Goal: Transaction & Acquisition: Purchase product/service

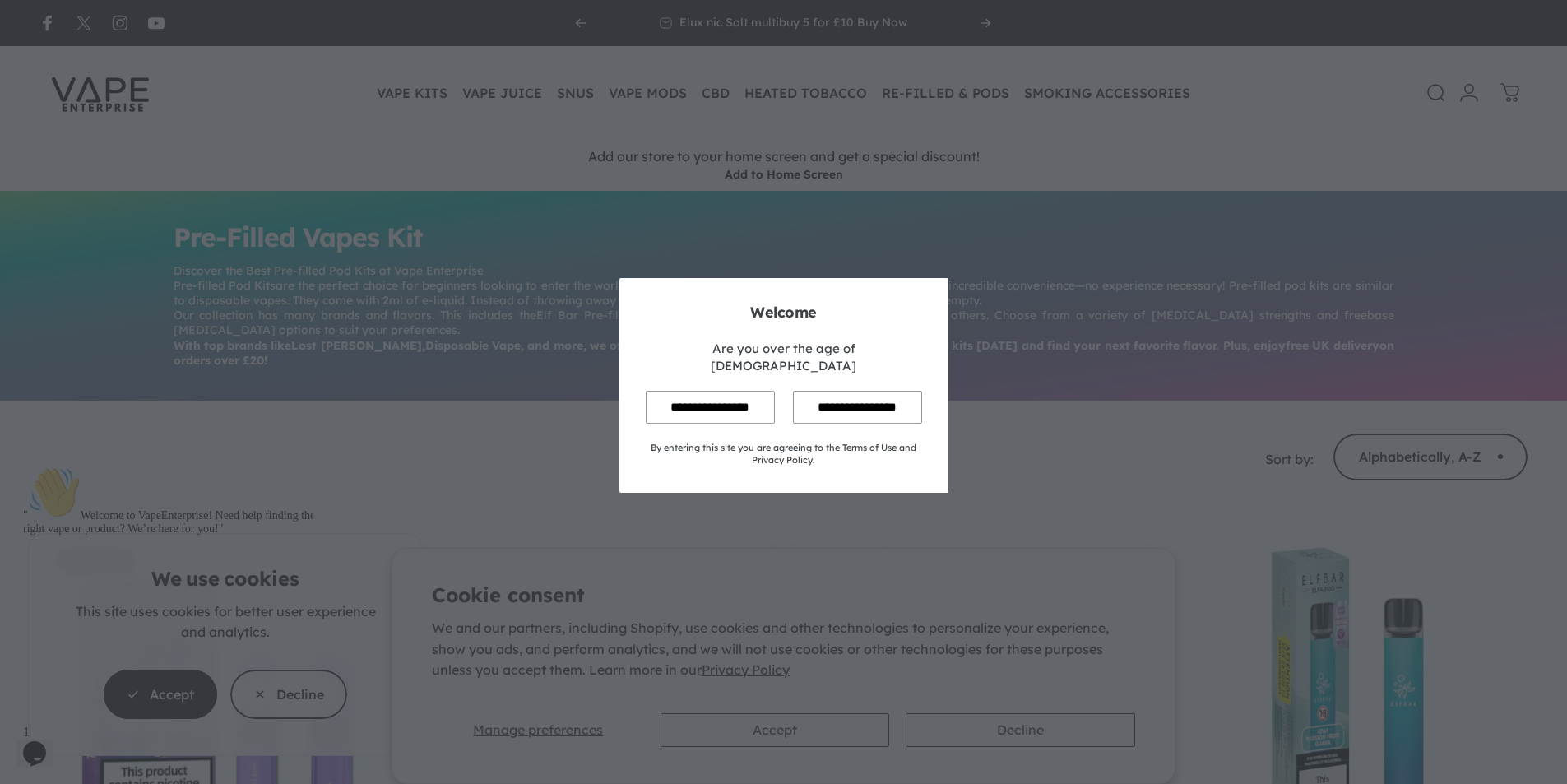
click at [725, 402] on input "**********" at bounding box center [710, 406] width 130 height 32
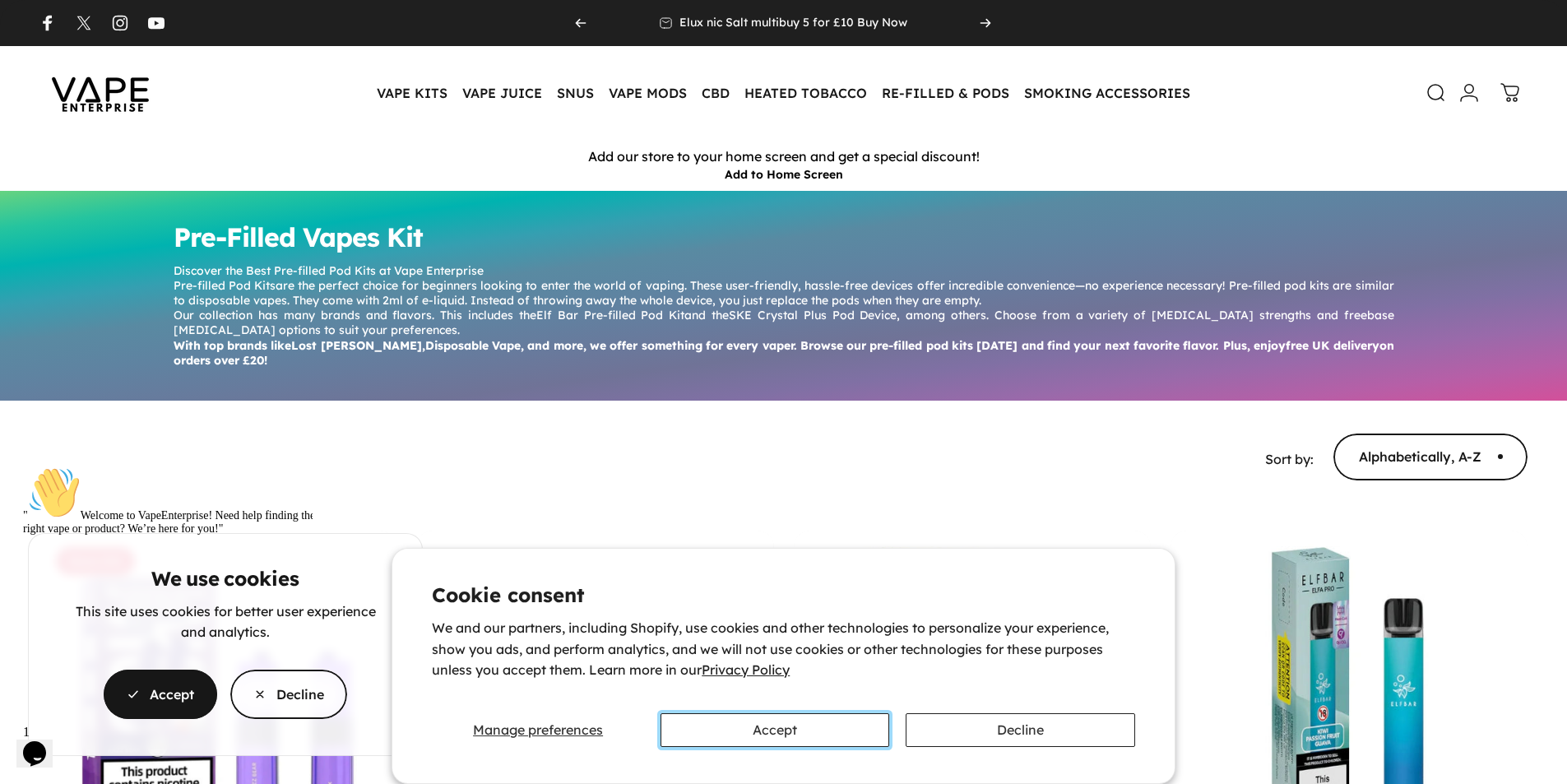
click at [851, 729] on button "Accept" at bounding box center [776, 729] width 229 height 33
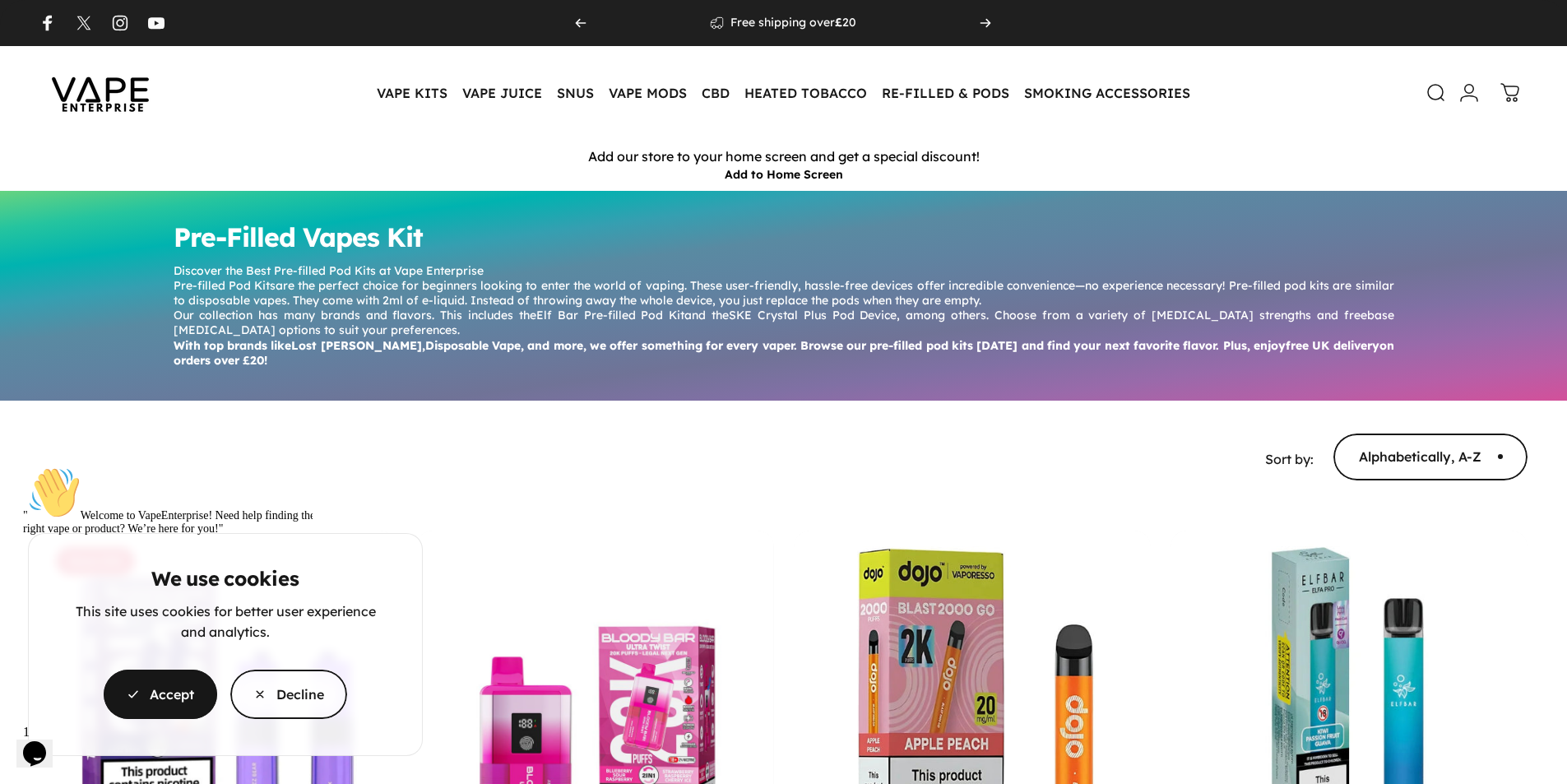
click at [506, 102] on cookie-banner "We use cookies This site uses cookies for better user experience and analytics.…" at bounding box center [784, 392] width 1567 height 784
click at [508, 96] on cookie-banner "We use cookies This site uses cookies for better user experience and analytics.…" at bounding box center [784, 392] width 1567 height 784
click at [1151, 476] on cookie-banner "We use cookies This site uses cookies for better user experience and analytics.…" at bounding box center [784, 392] width 1567 height 784
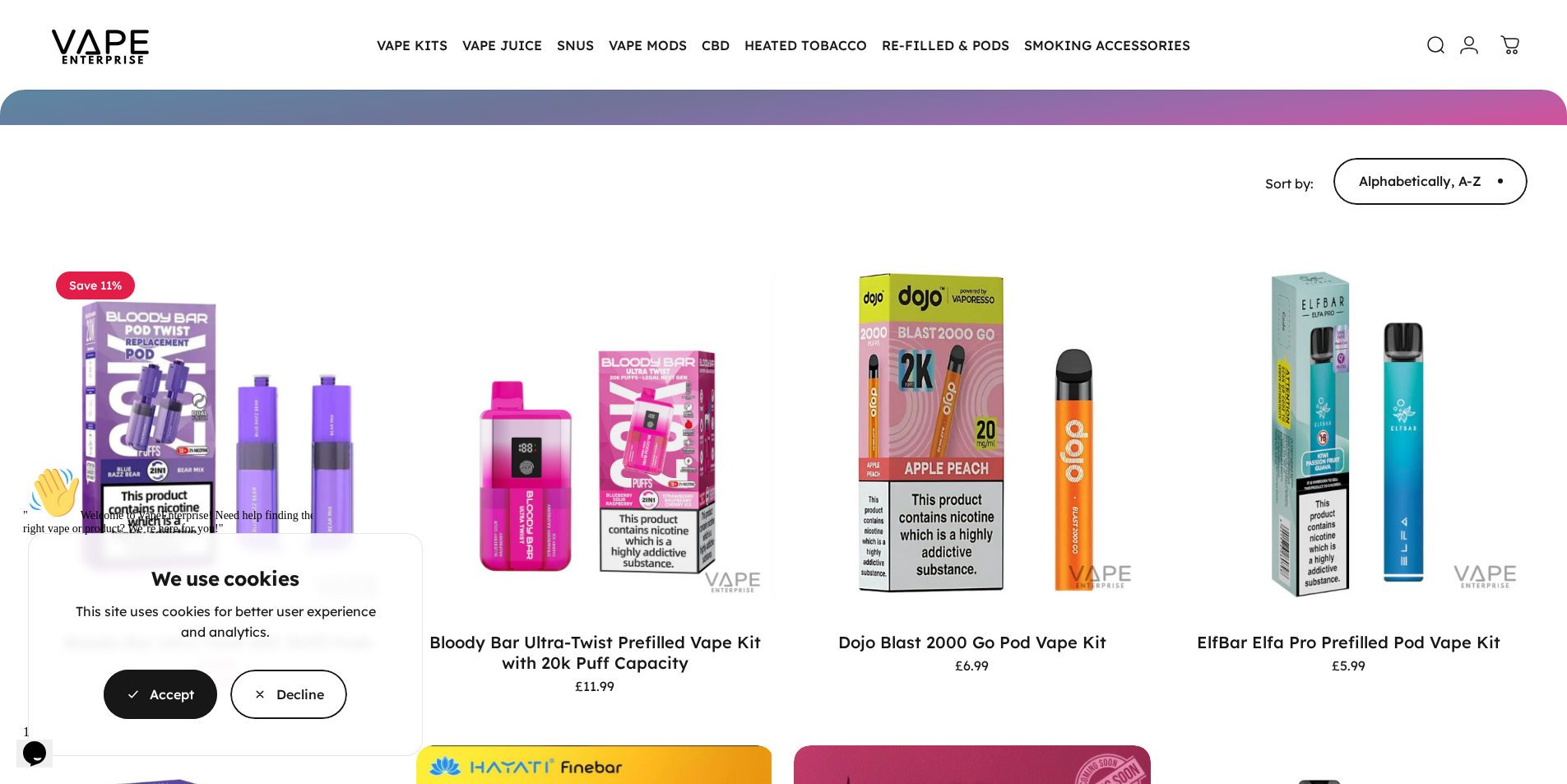
scroll to position [270, 0]
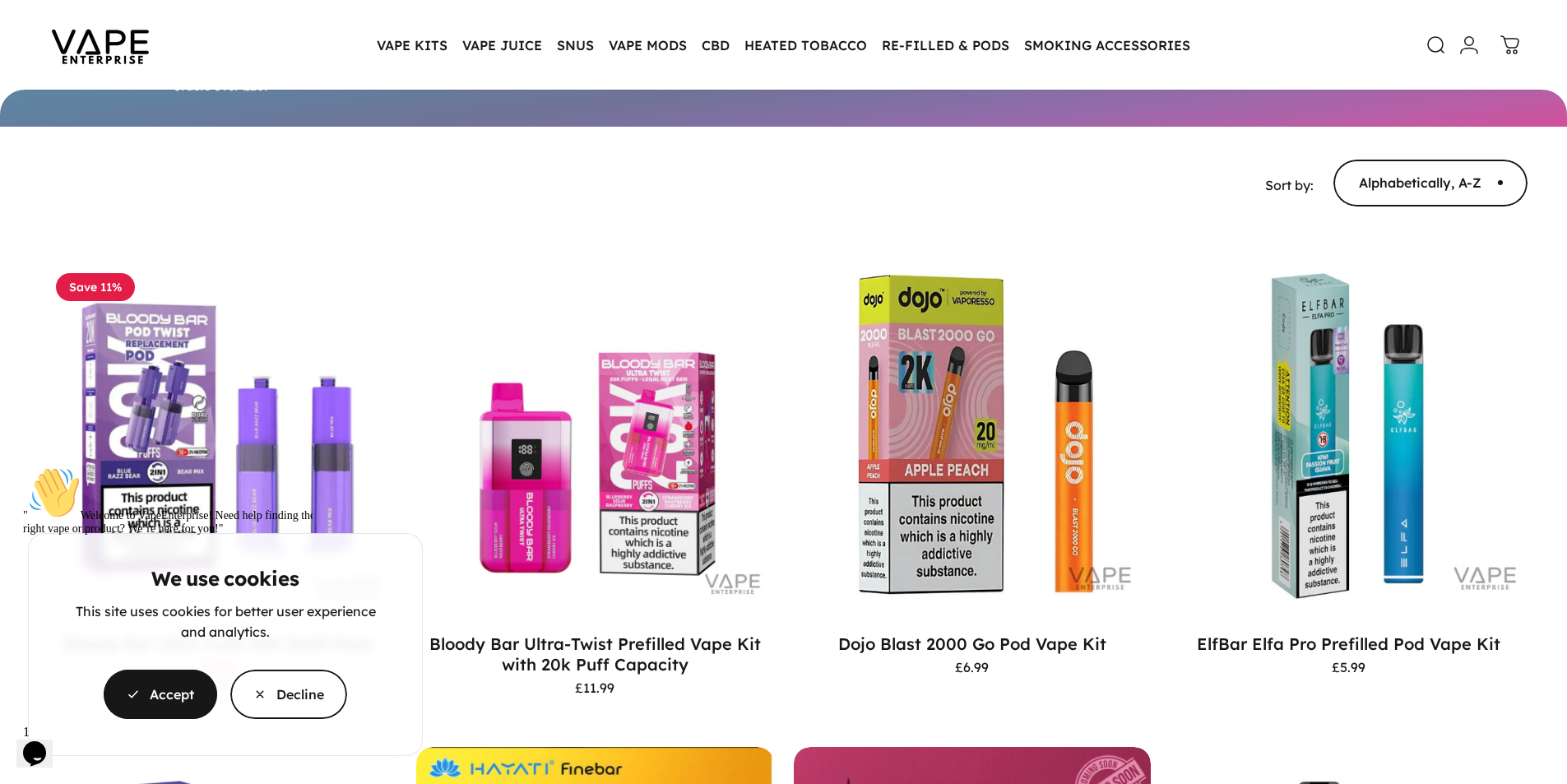
click at [1015, 507] on cookie-banner "We use cookies This site uses cookies for better user experience and analytics.…" at bounding box center [784, 392] width 1567 height 784
click at [959, 603] on cookie-banner "We use cookies This site uses cookies for better user experience and analytics.…" at bounding box center [784, 392] width 1567 height 784
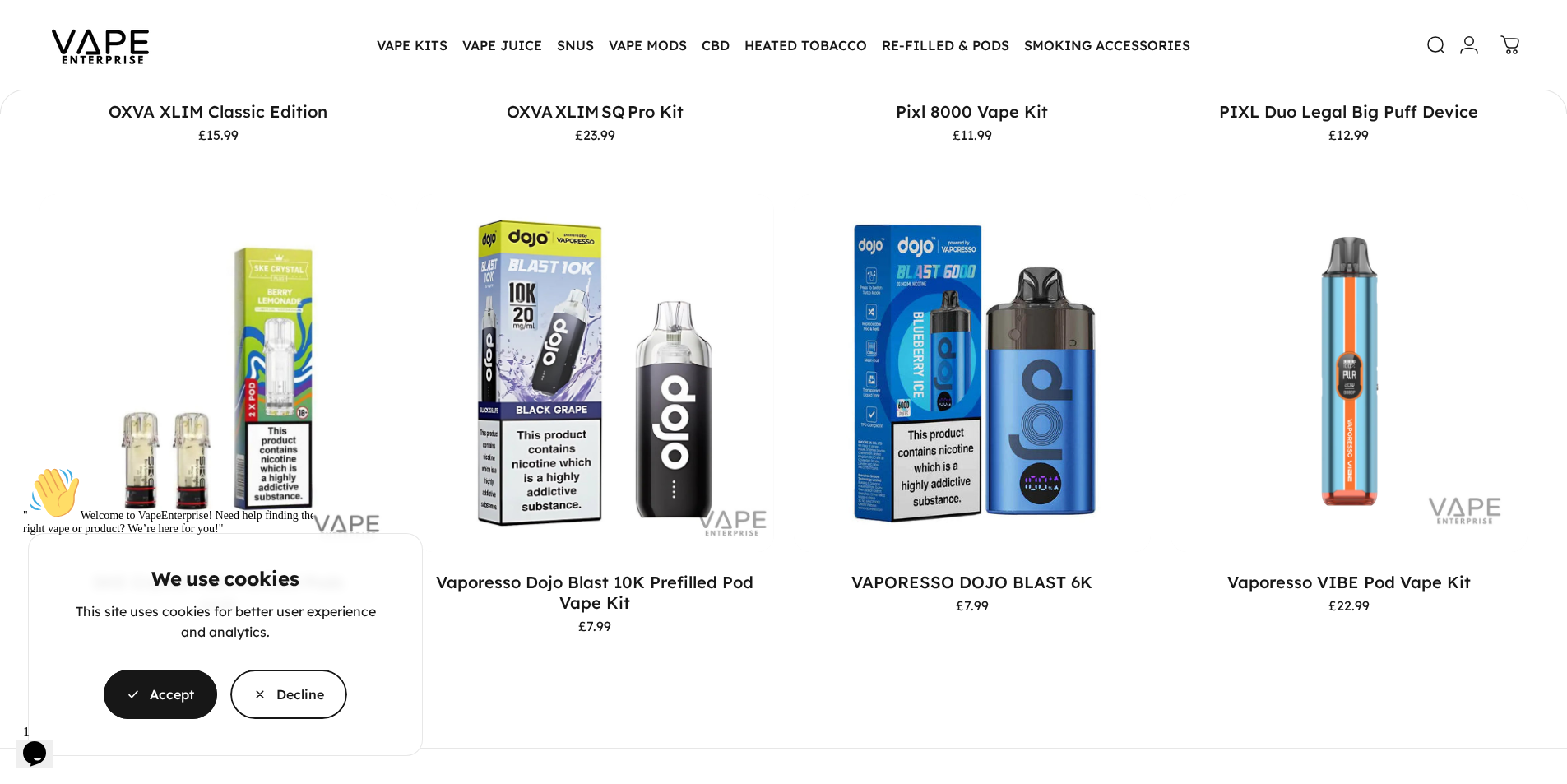
scroll to position [3285, 0]
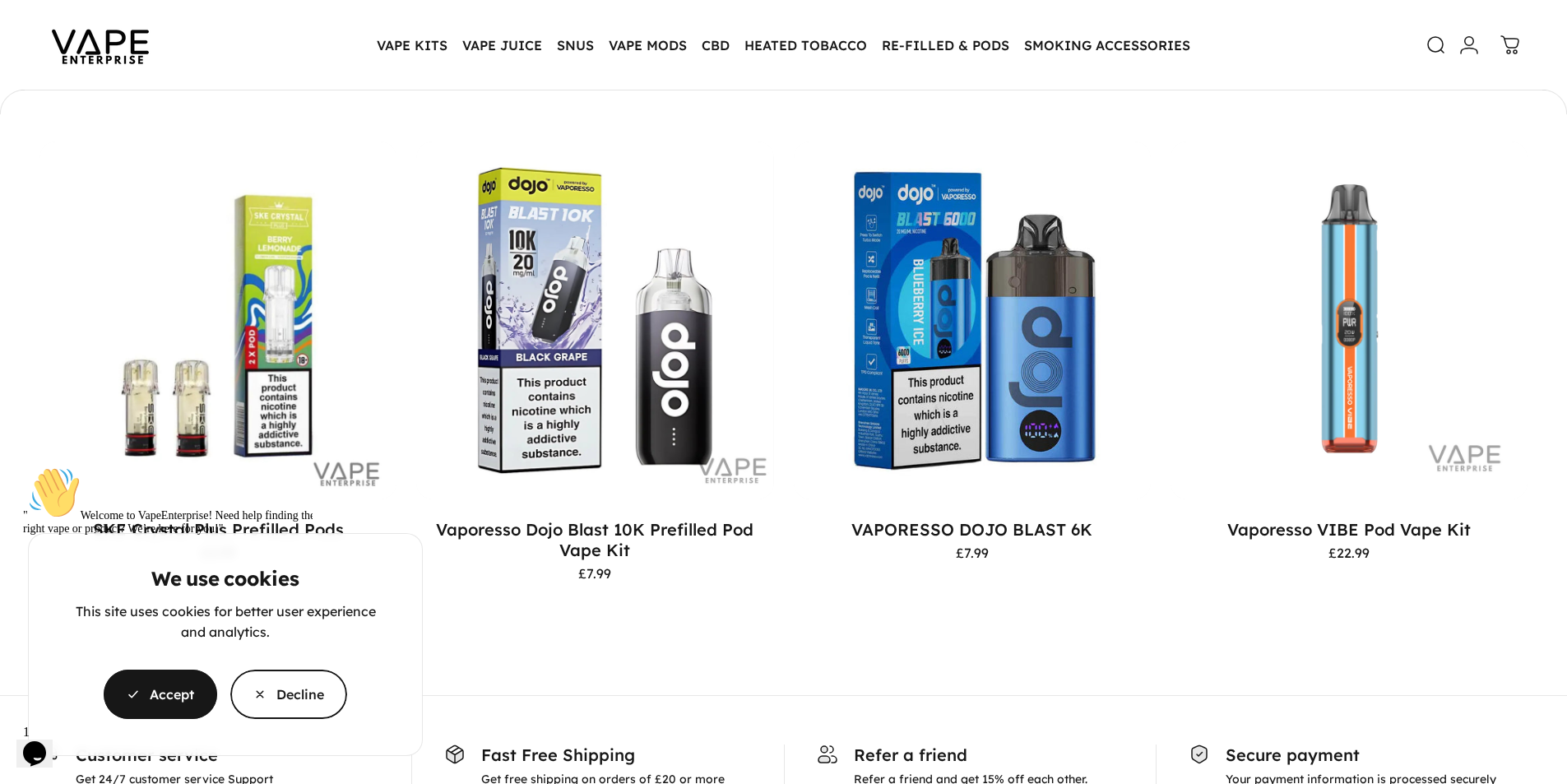
click at [263, 536] on div "" Welcome to VapeEnterprise! Need help finding the right vape or product? We’re…" at bounding box center [171, 500] width 296 height 69
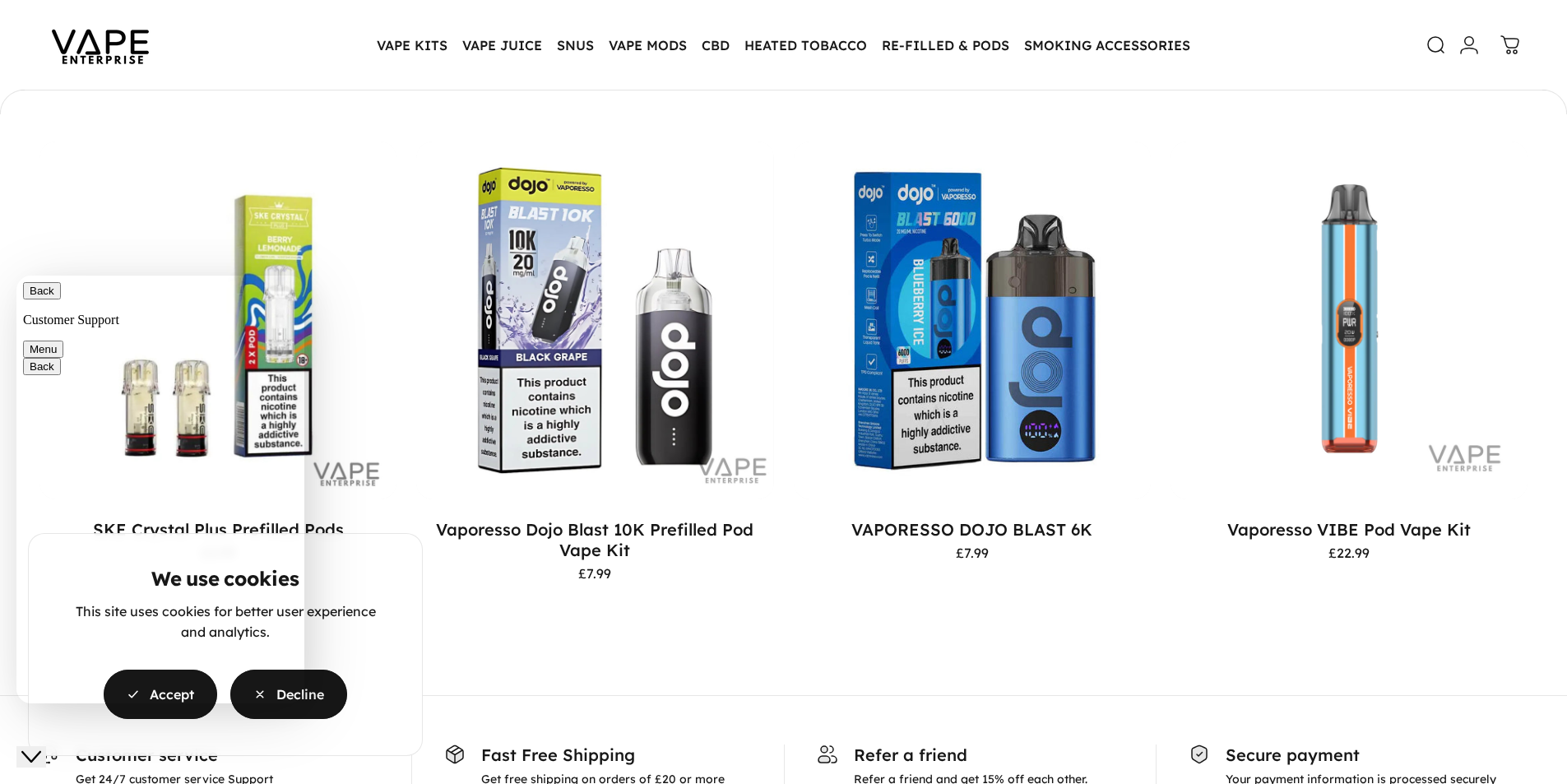
click at [309, 694] on span "button" at bounding box center [288, 694] width 175 height 99
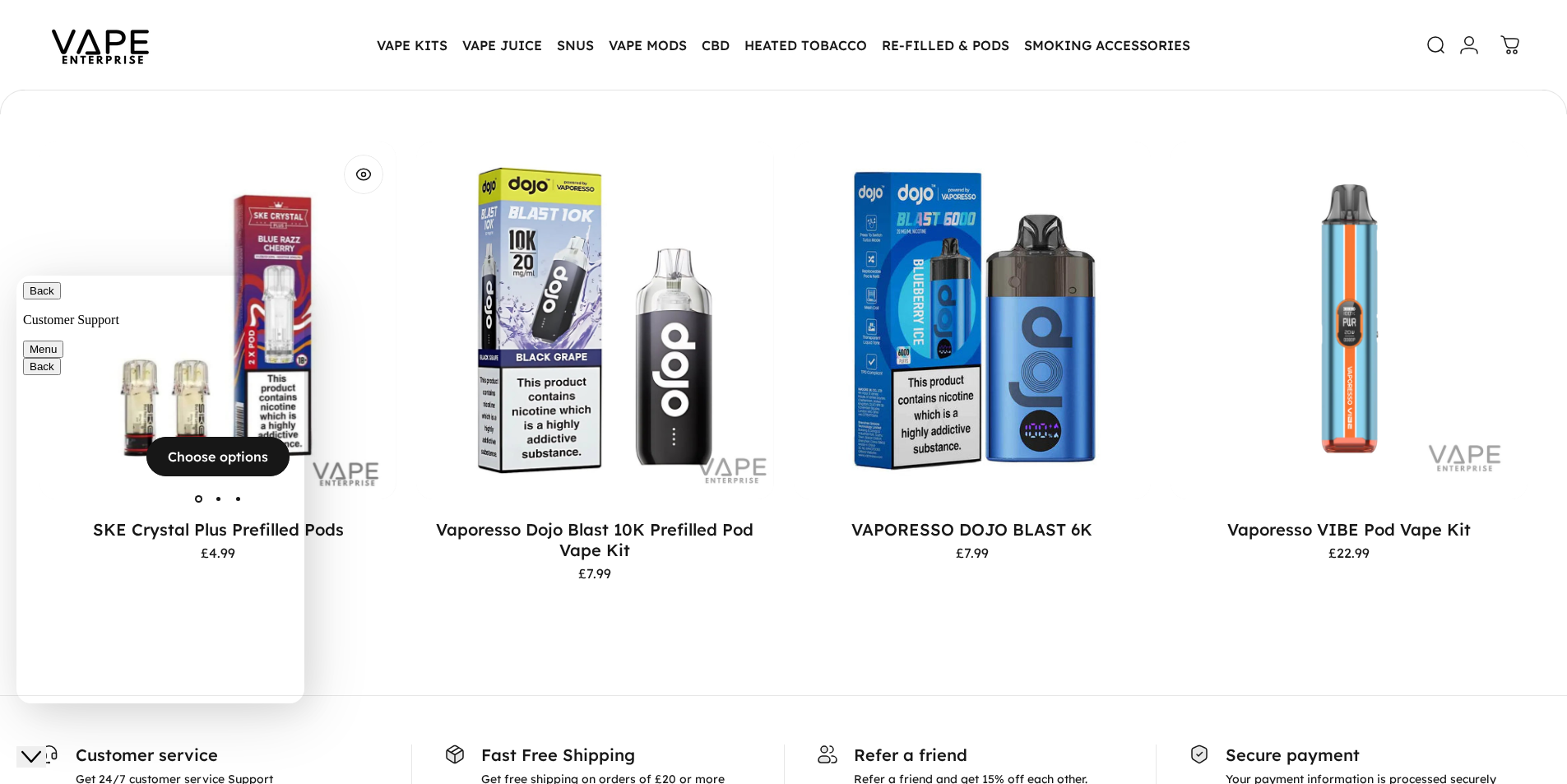
click at [93, 198] on img "SKE Crystal Plus Prefilled Pods" at bounding box center [217, 320] width 357 height 357
